Goal: Find specific page/section: Find specific page/section

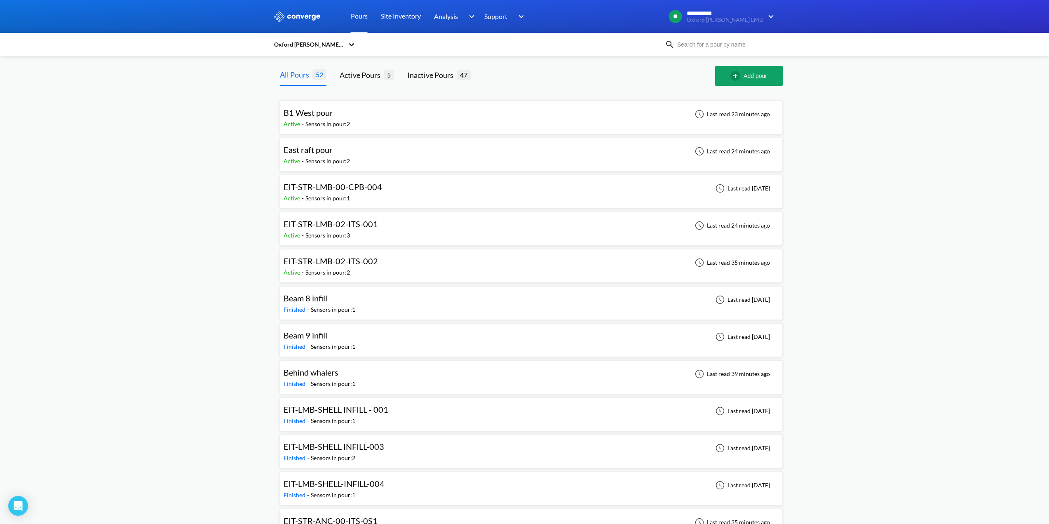
click at [333, 262] on span "EIT-STR-LMB-02-ITS-002" at bounding box center [331, 261] width 94 height 10
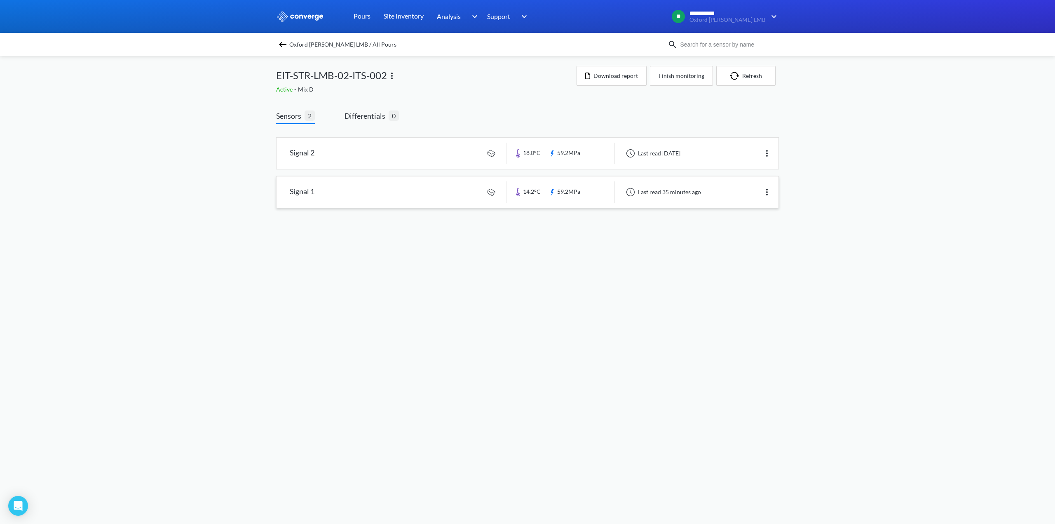
click at [299, 190] on link at bounding box center [528, 191] width 502 height 31
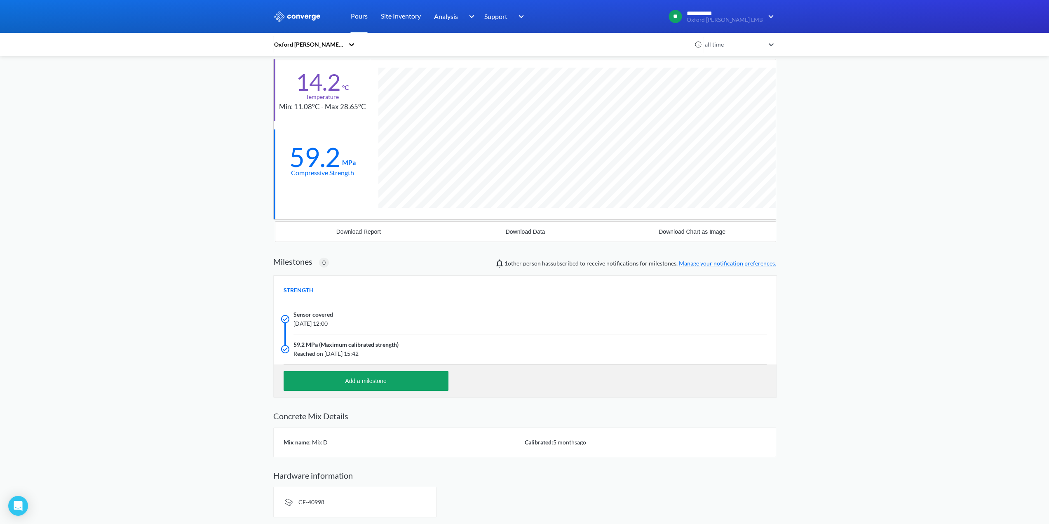
scroll to position [524, 503]
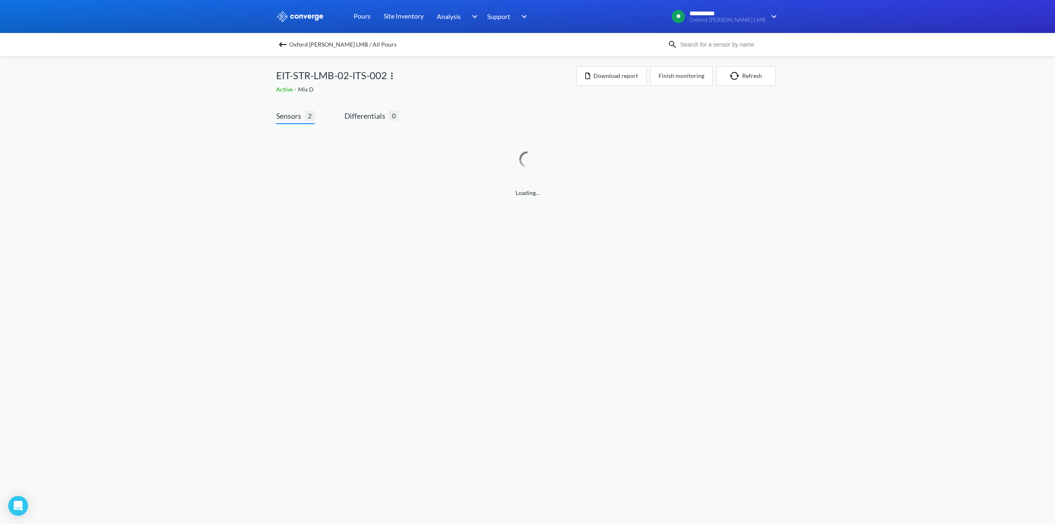
click at [282, 43] on img at bounding box center [283, 45] width 10 height 10
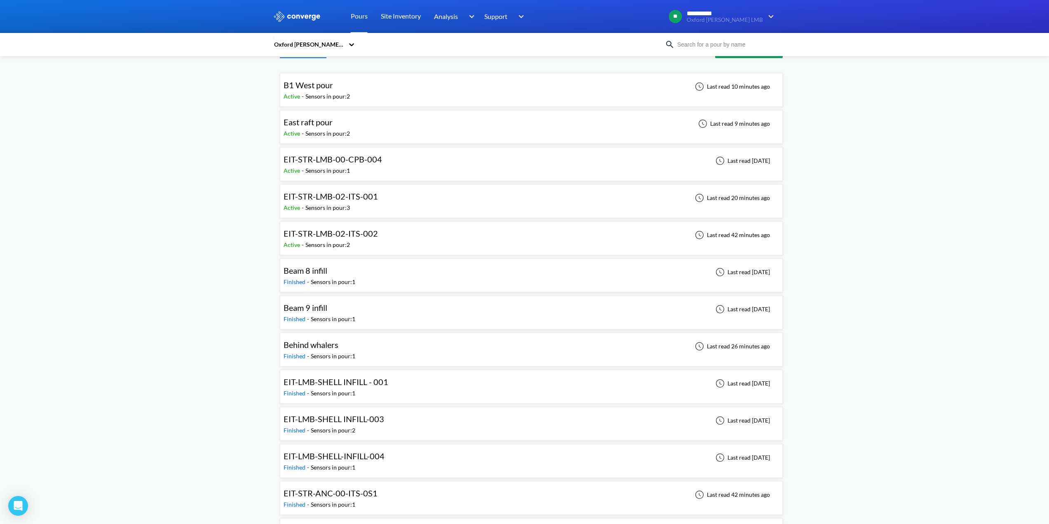
scroll to position [25, 0]
click at [356, 202] on span "EIT-STR-LMB-02-ITS-001" at bounding box center [331, 199] width 94 height 10
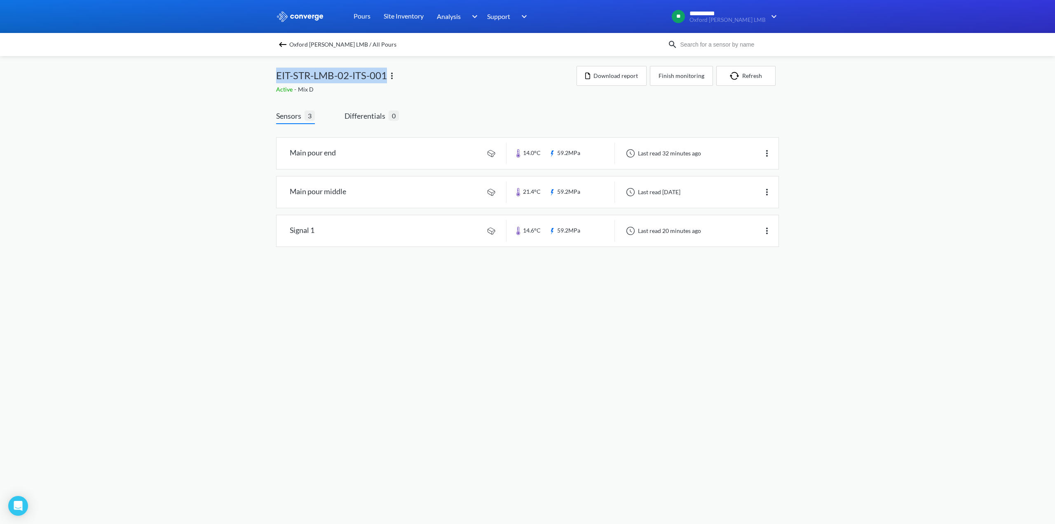
drag, startPoint x: 387, startPoint y: 77, endPoint x: 277, endPoint y: 76, distance: 110.5
click at [277, 76] on span "EIT-STR-LMB-02-ITS-001" at bounding box center [331, 76] width 111 height 16
copy span "EIT-STR-LMB-02-ITS-001"
click at [478, 108] on div "Sensors 3 Differentials 0 Main pour end 14.0°C 59.2MPa Last read 32 minutes ago…" at bounding box center [527, 180] width 503 height 165
click at [322, 152] on link at bounding box center [528, 153] width 502 height 31
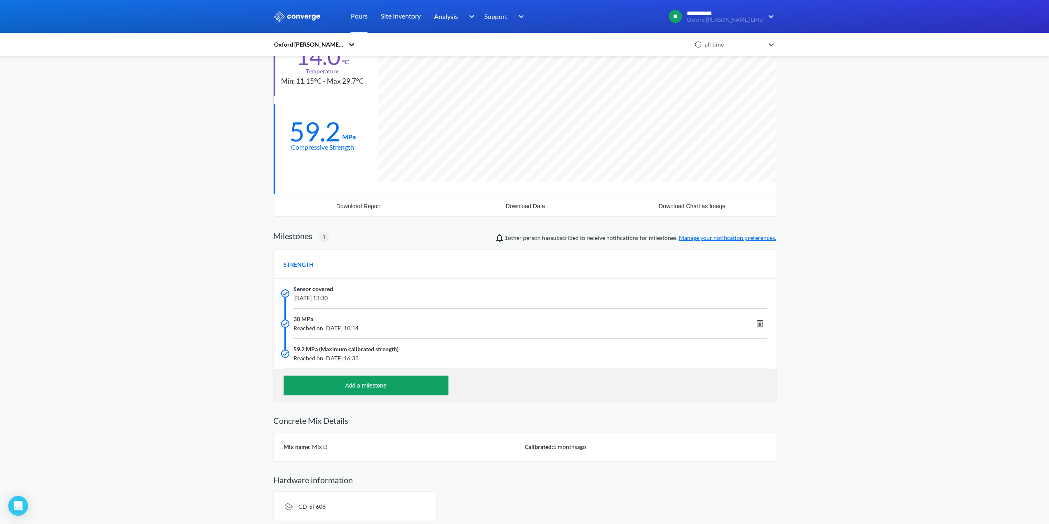
scroll to position [103, 0]
